Goal: Task Accomplishment & Management: Use online tool/utility

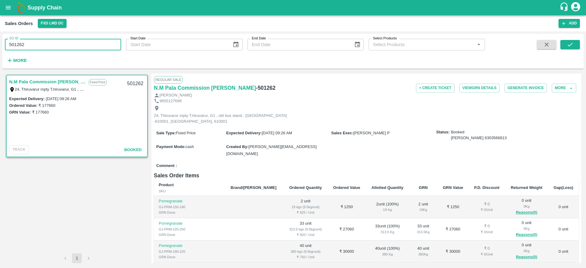
click at [10, 12] on button "open drawer" at bounding box center [8, 8] width 14 height 14
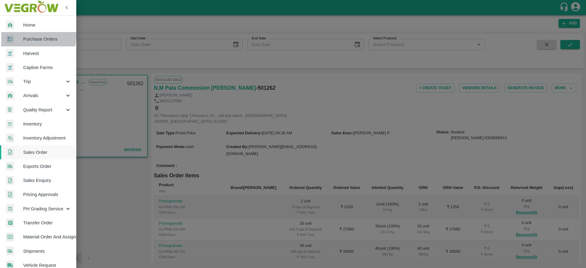
click at [27, 36] on span "Purchase Orders" at bounding box center [47, 39] width 48 height 7
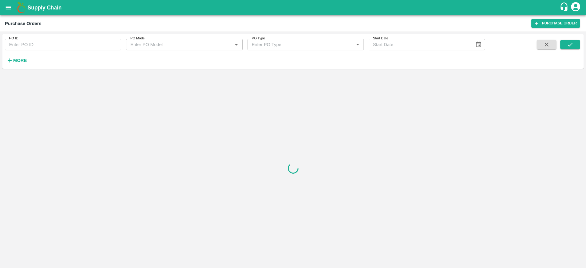
click at [32, 44] on input "PO ID" at bounding box center [63, 45] width 116 height 12
paste input "158069"
click at [569, 43] on icon "submit" at bounding box center [569, 44] width 7 height 7
click at [84, 46] on input "158069" at bounding box center [63, 45] width 116 height 12
type input "158069"
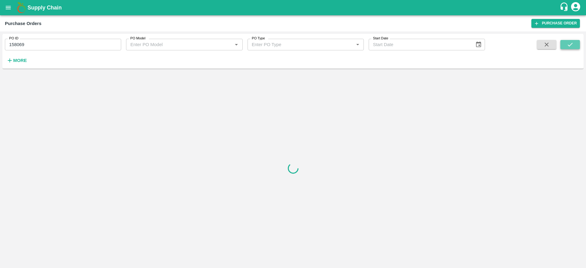
click at [574, 45] on button "submit" at bounding box center [570, 44] width 20 height 9
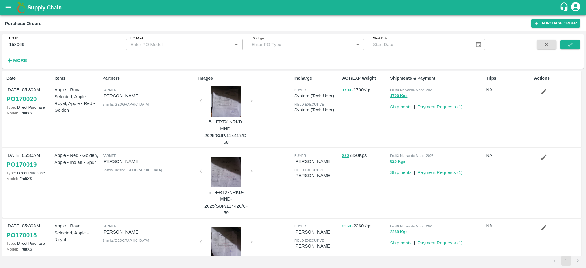
click at [67, 42] on input "158069" at bounding box center [63, 45] width 116 height 12
click at [569, 44] on icon "submit" at bounding box center [569, 44] width 7 height 7
click at [57, 38] on div "PO ID 158069 PO ID" at bounding box center [60, 42] width 121 height 16
click at [55, 43] on input "158069" at bounding box center [63, 45] width 116 height 12
click at [571, 48] on button "submit" at bounding box center [570, 44] width 20 height 9
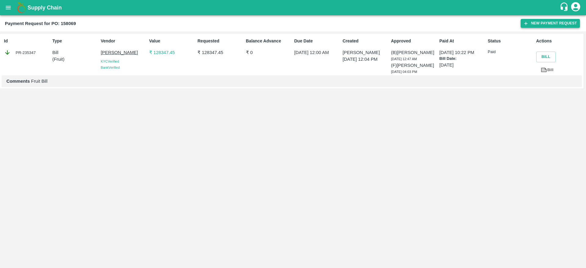
click at [535, 22] on button "New Payment Request" at bounding box center [549, 23] width 59 height 9
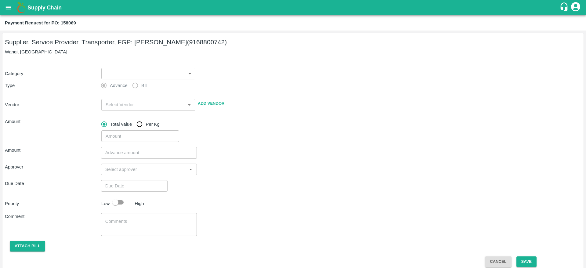
click at [114, 69] on body "Supply Chain Payment Request for PO: 158069 Supplier, Service Provider, Transpo…" at bounding box center [293, 134] width 586 height 268
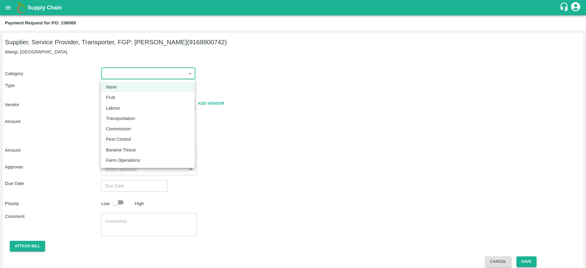
click at [120, 94] on div "Fruit" at bounding box center [148, 97] width 84 height 7
type input "1"
type input "Ajinkya Haridas Takik - 9168800742(Supplier, Service Provider, Transporter, FGP)"
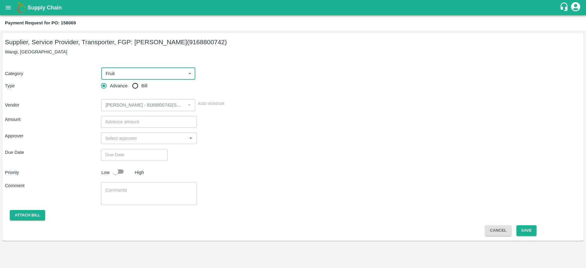
click at [142, 86] on span "Bill" at bounding box center [144, 85] width 6 height 7
click at [141, 86] on input "Bill" at bounding box center [135, 86] width 12 height 12
radio input "true"
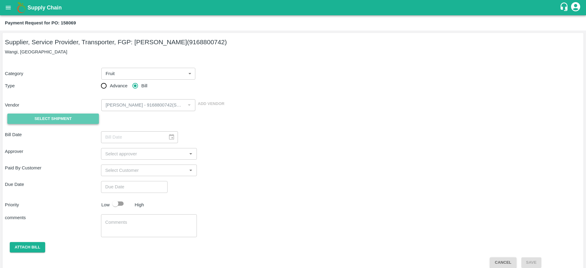
click at [66, 117] on span "Select Shipment" at bounding box center [52, 118] width 37 height 7
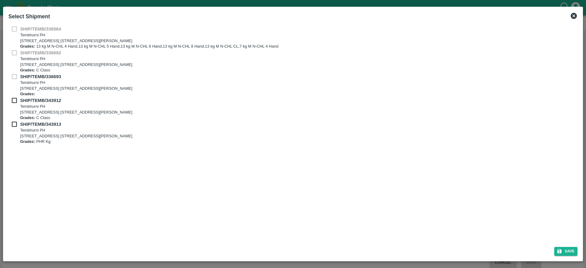
click at [14, 103] on input "checkbox" at bounding box center [15, 100] width 12 height 7
checkbox input "true"
click at [14, 124] on input "checkbox" at bounding box center [15, 124] width 12 height 7
checkbox input "true"
click at [561, 248] on button "Save" at bounding box center [565, 251] width 23 height 9
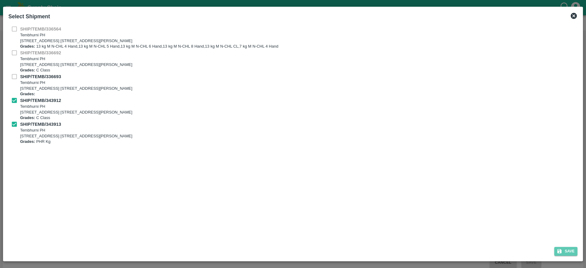
type input "03/07/2025"
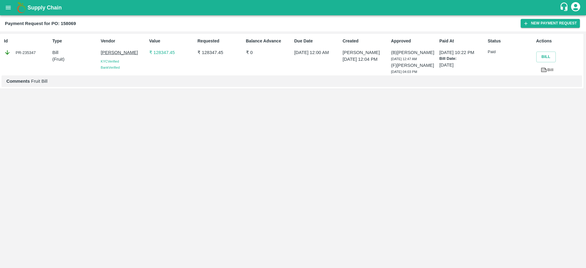
click at [161, 49] on p "₹ 128347.45" at bounding box center [172, 52] width 46 height 7
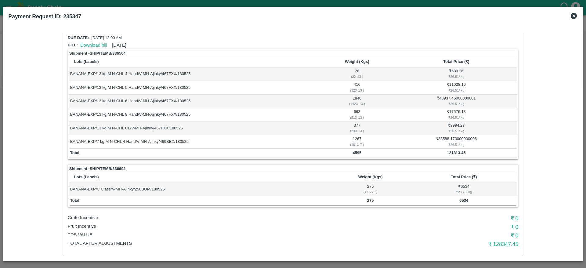
scroll to position [33, 0]
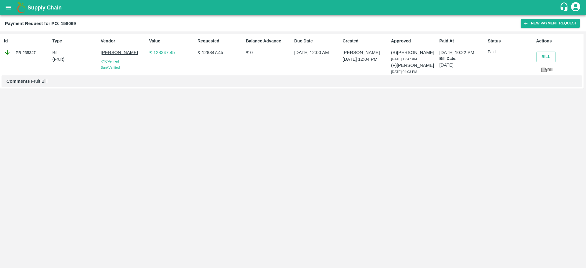
click at [30, 48] on div "Id PR-235347" at bounding box center [26, 55] width 48 height 40
click at [30, 50] on div "PR-235347" at bounding box center [27, 52] width 46 height 7
copy div "235347"
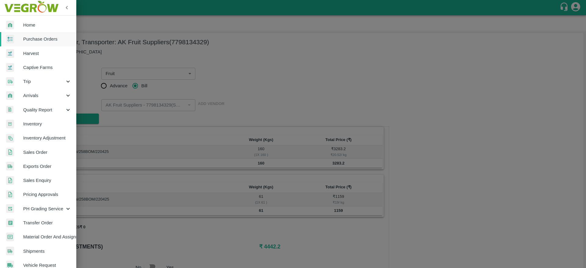
scroll to position [91, 0]
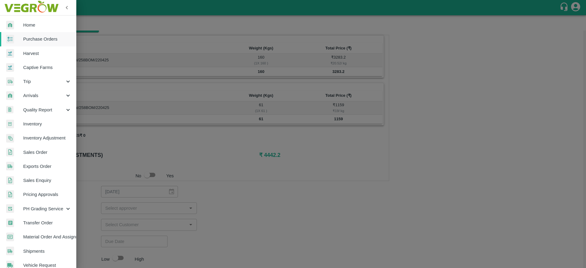
click at [24, 38] on span "Purchase Orders" at bounding box center [47, 39] width 48 height 7
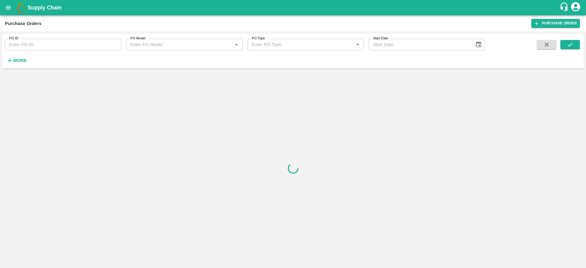
click at [37, 44] on input "PO ID" at bounding box center [63, 45] width 116 height 12
paste input "163041"
click at [570, 47] on icon "submit" at bounding box center [569, 44] width 7 height 7
click at [53, 48] on input "163041" at bounding box center [63, 45] width 116 height 12
type input "163041"
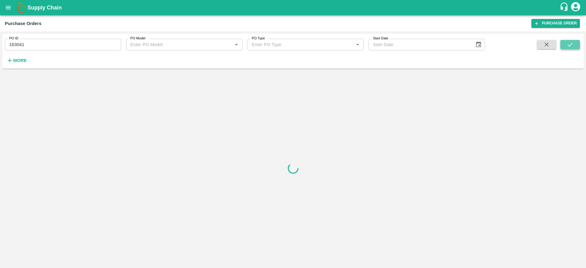
click at [572, 41] on icon "submit" at bounding box center [569, 44] width 7 height 7
